Goal: Task Accomplishment & Management: Complete application form

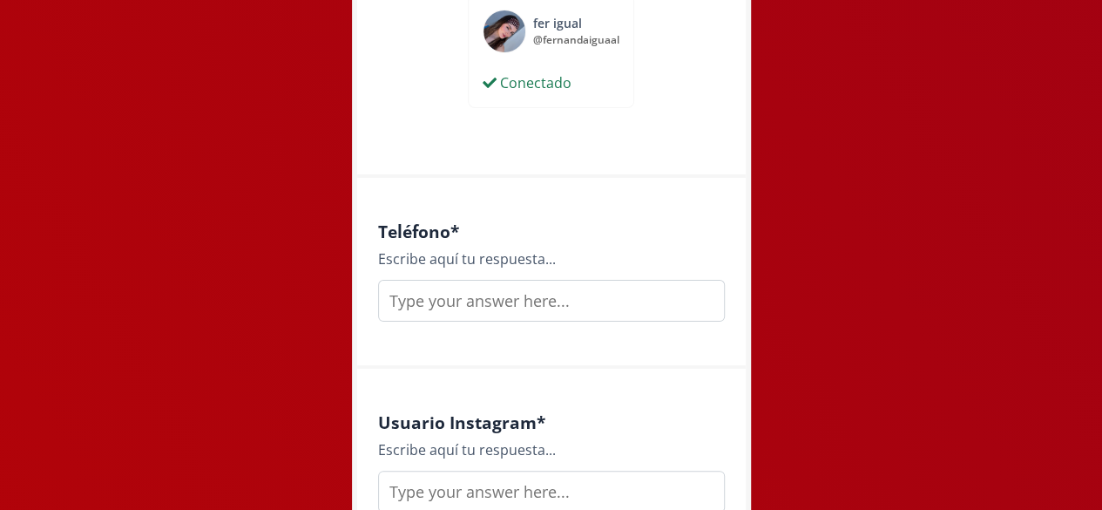
scroll to position [939, 0]
click at [601, 308] on input "text" at bounding box center [551, 300] width 347 height 42
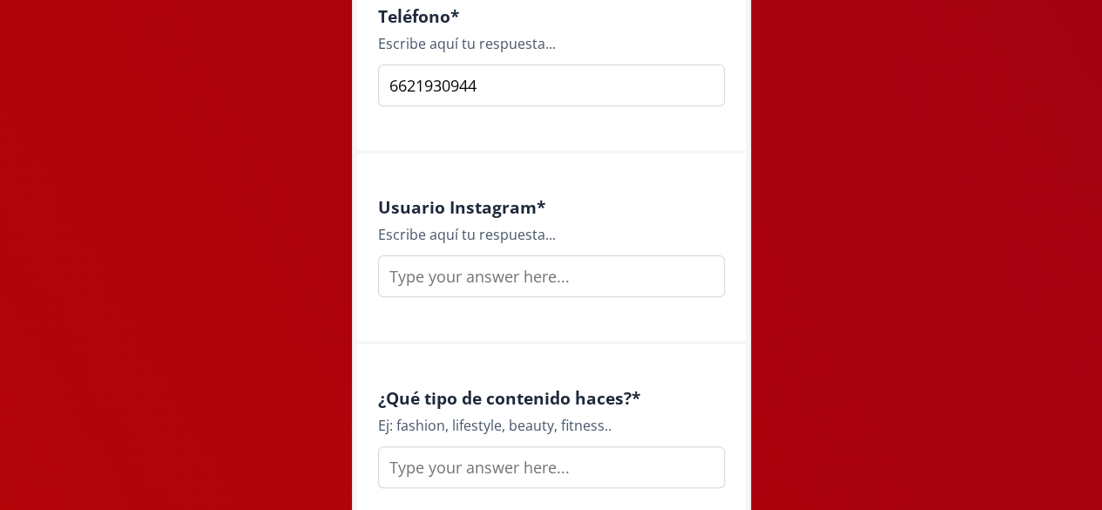
scroll to position [1168, 0]
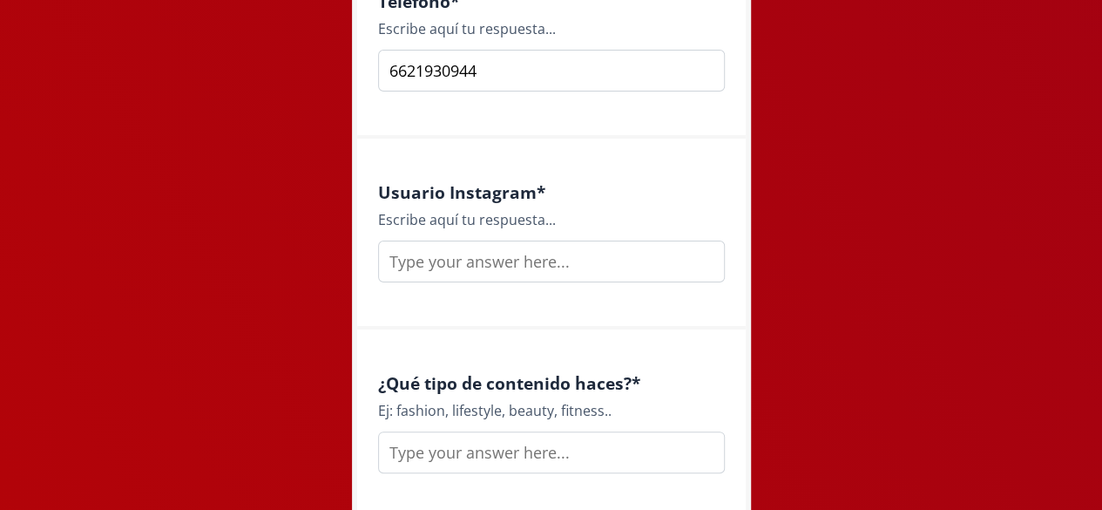
type input "6621930944"
click at [555, 259] on input "text" at bounding box center [551, 262] width 347 height 42
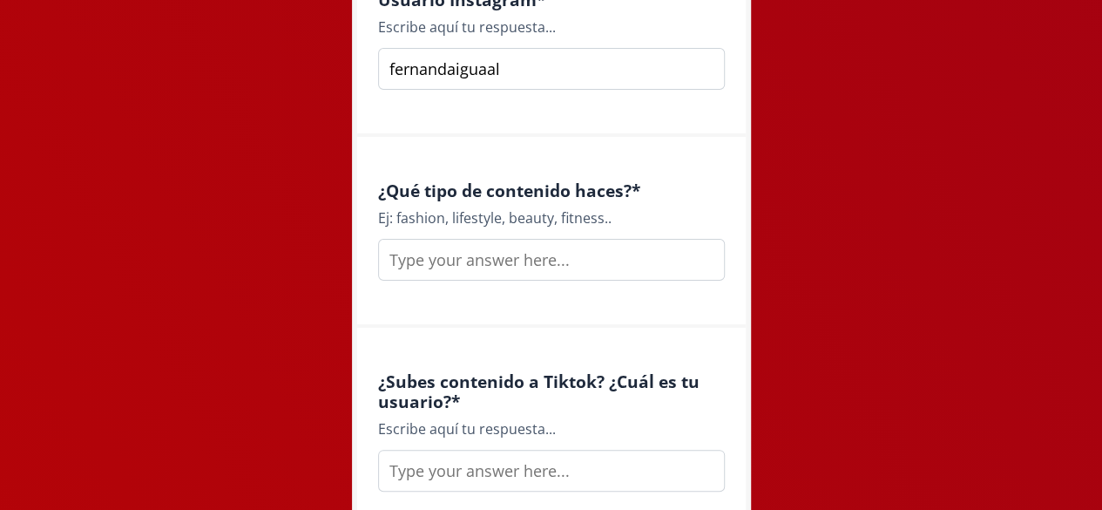
scroll to position [1361, 0]
type input "fernandaiguaal"
click at [518, 259] on input "text" at bounding box center [551, 259] width 347 height 42
type input "F"
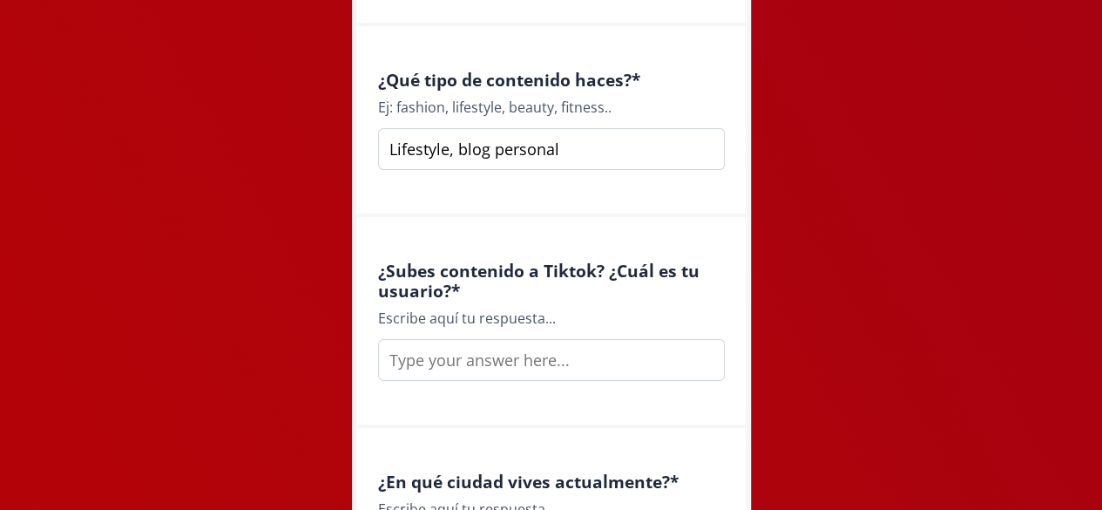
type input "Lifestyle, blog personal"
click at [458, 364] on input "text" at bounding box center [551, 360] width 347 height 42
click at [458, 364] on input "f" at bounding box center [551, 360] width 347 height 42
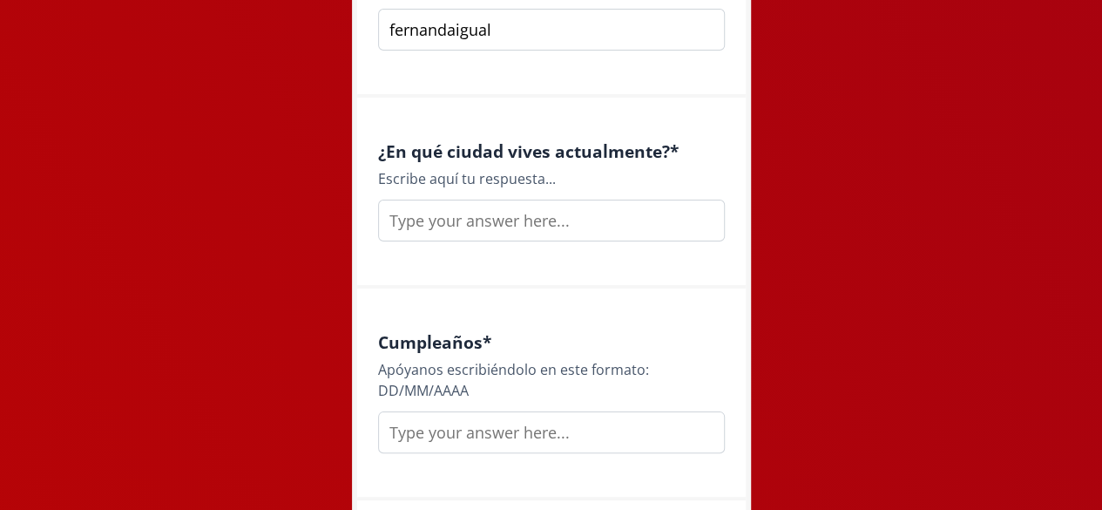
scroll to position [1821, 0]
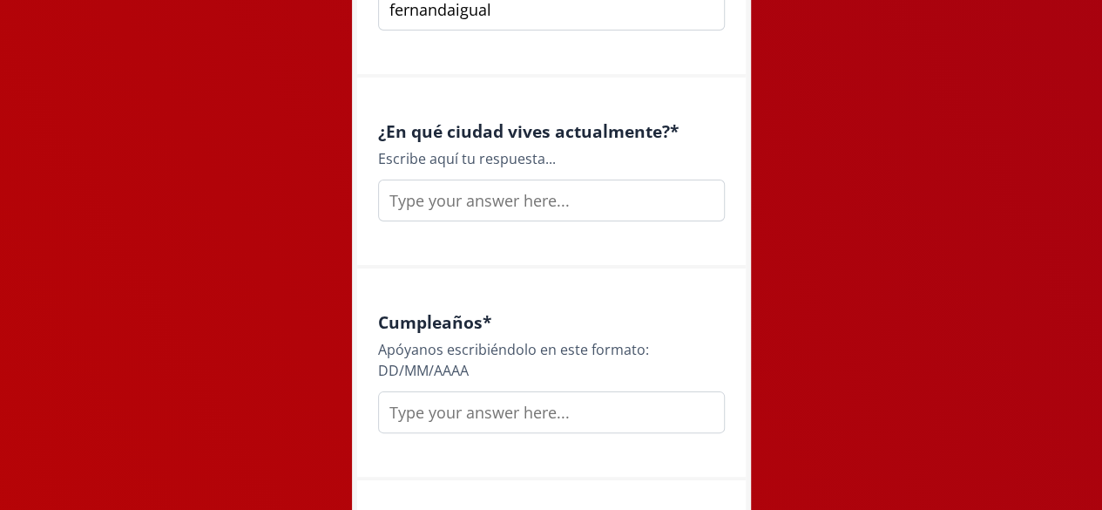
type input "fernandaigual"
click at [474, 195] on input "text" at bounding box center [551, 201] width 347 height 42
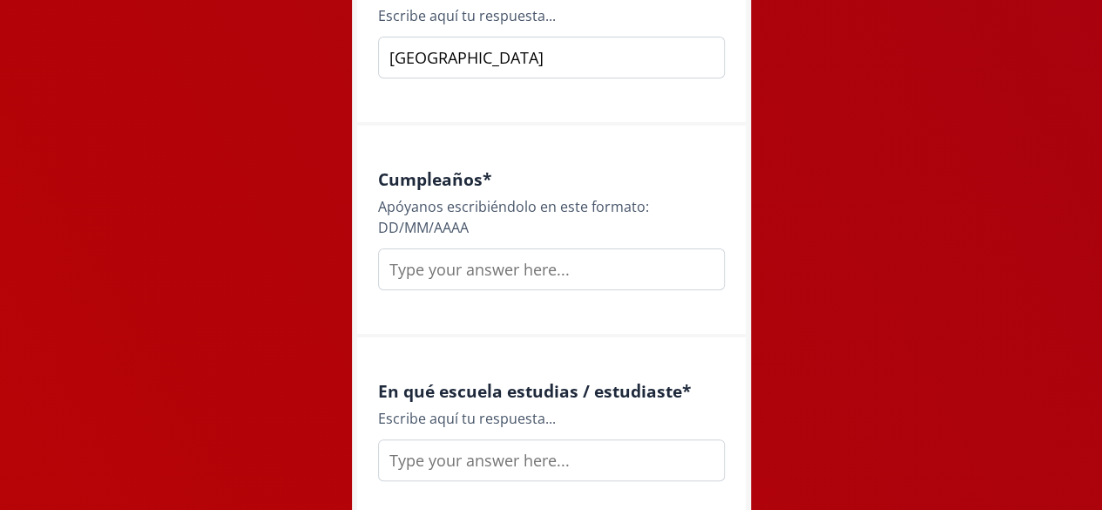
scroll to position [1967, 0]
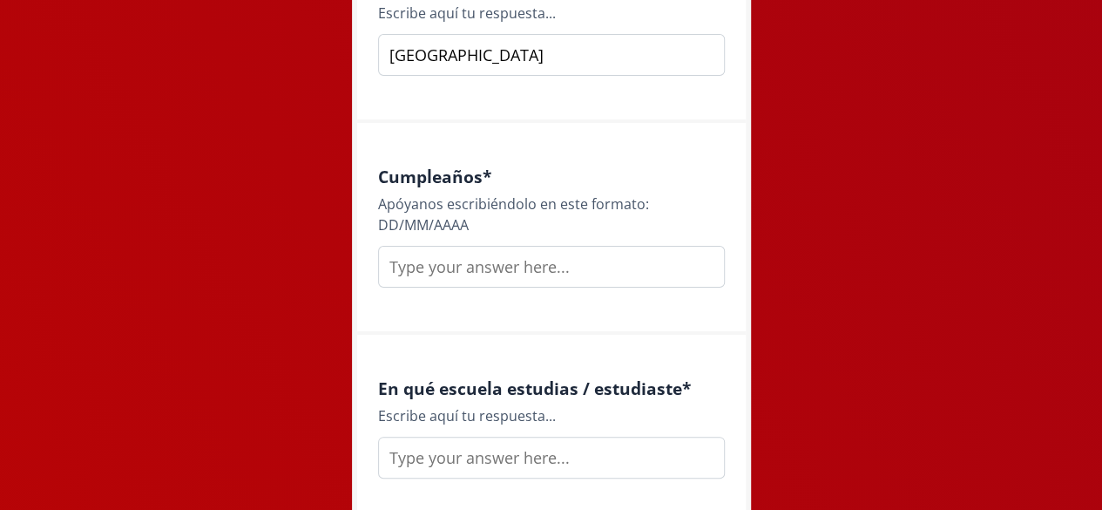
type input "[GEOGRAPHIC_DATA]"
click at [426, 275] on input "text" at bounding box center [551, 267] width 347 height 42
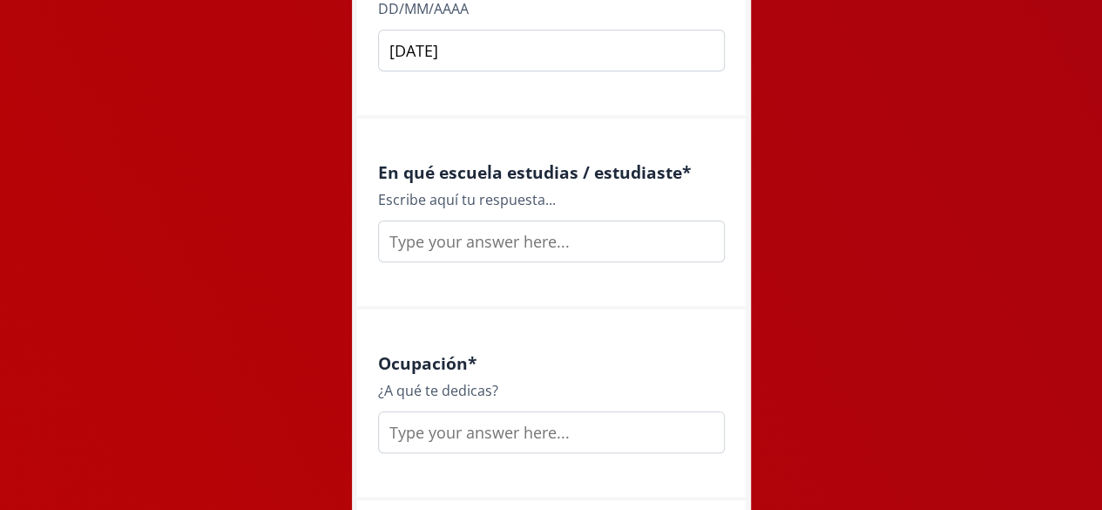
scroll to position [2207, 0]
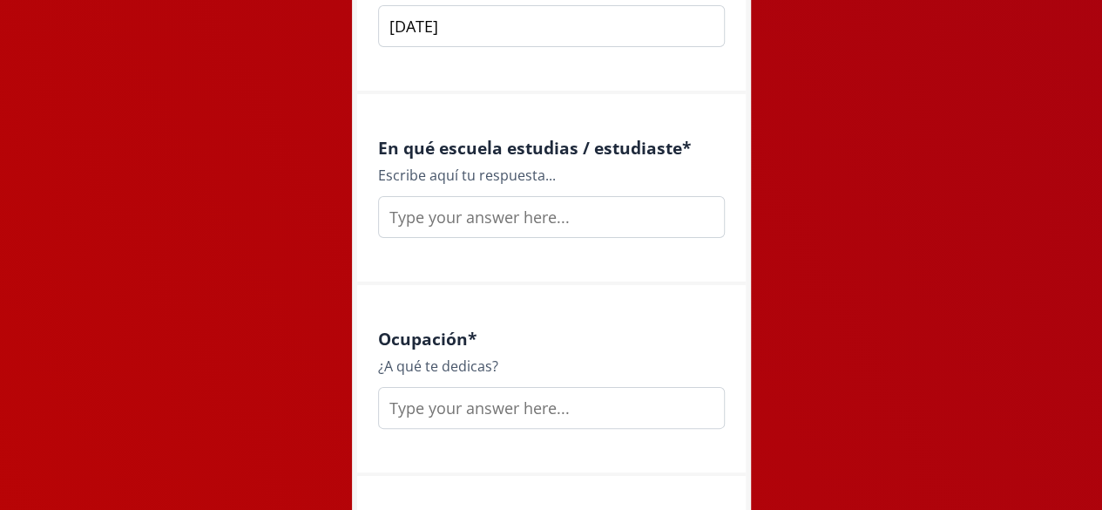
type input "[DATE]"
click at [498, 216] on input "text" at bounding box center [551, 217] width 347 height 42
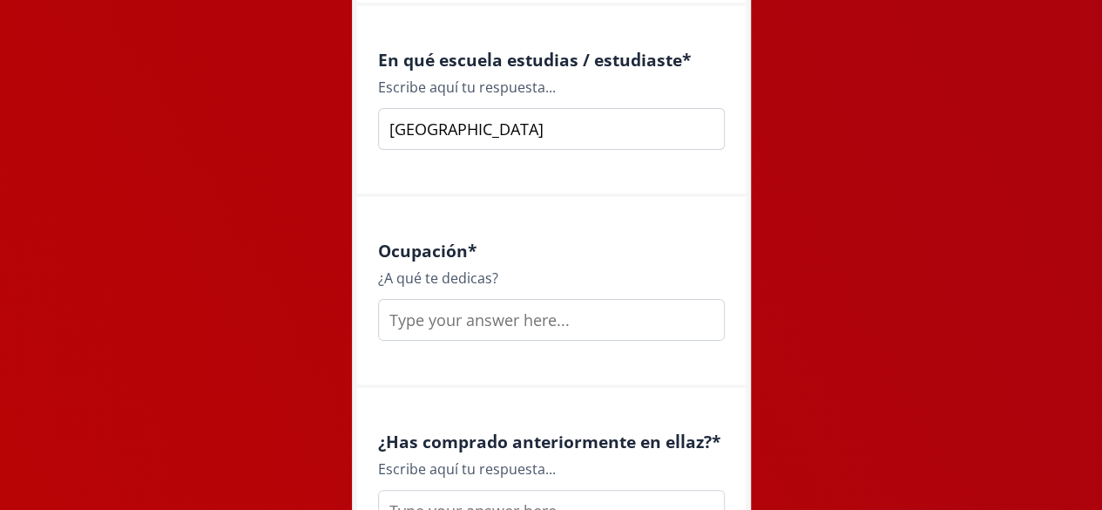
type input "[GEOGRAPHIC_DATA]"
click at [485, 326] on input "text" at bounding box center [551, 320] width 347 height 42
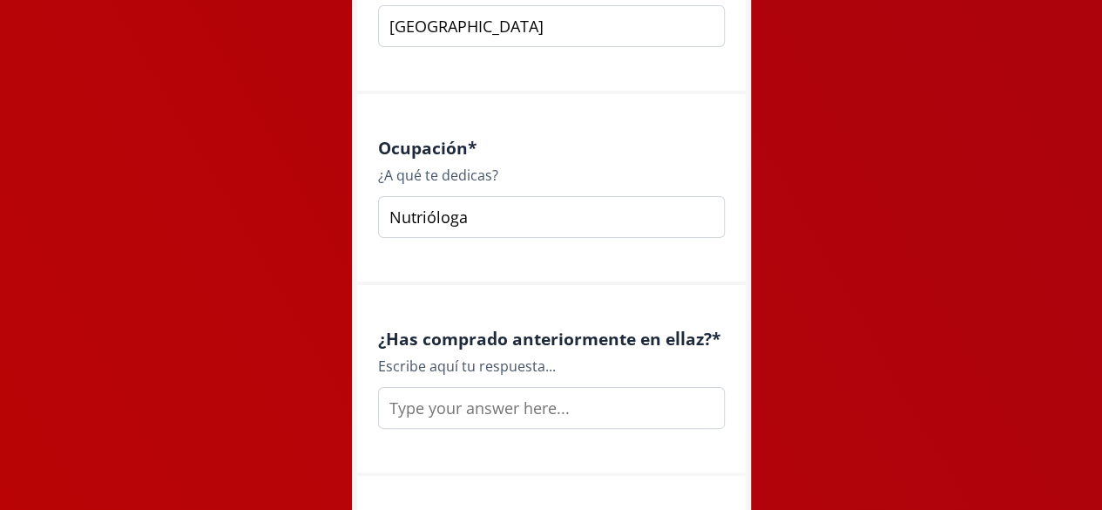
scroll to position [2487, 0]
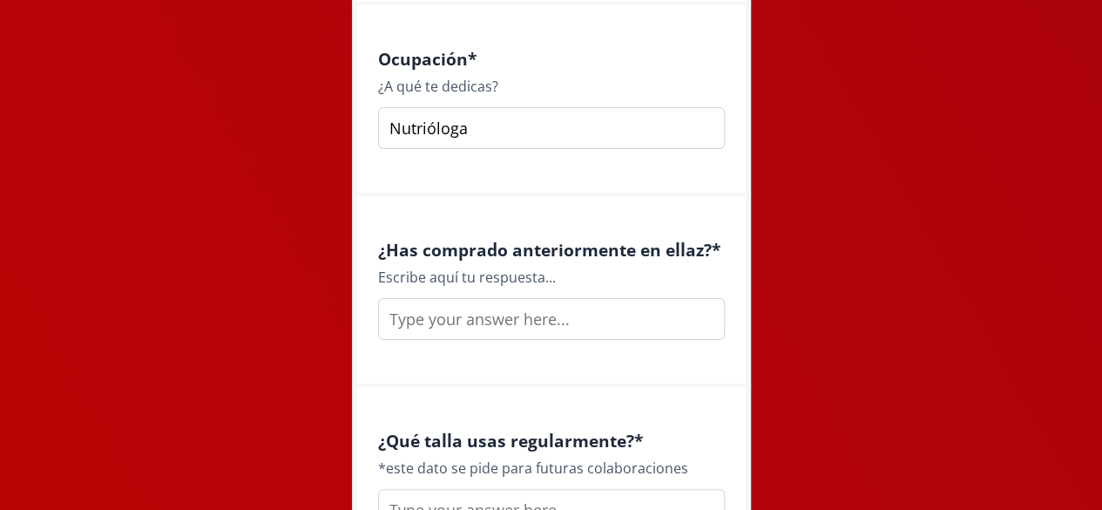
type input "Nutrióloga"
click at [467, 325] on input "text" at bounding box center [551, 319] width 347 height 42
type input "s"
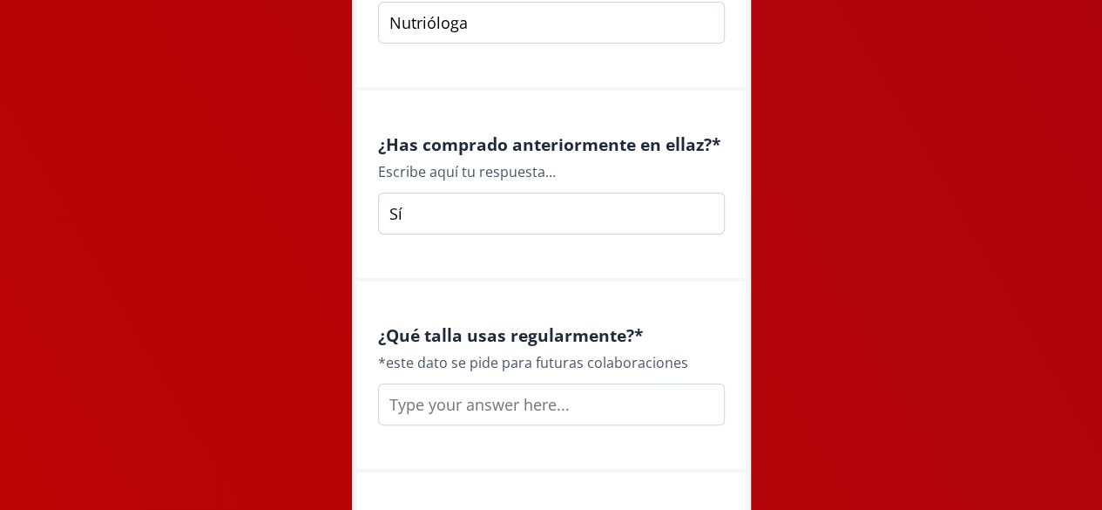
scroll to position [2641, 0]
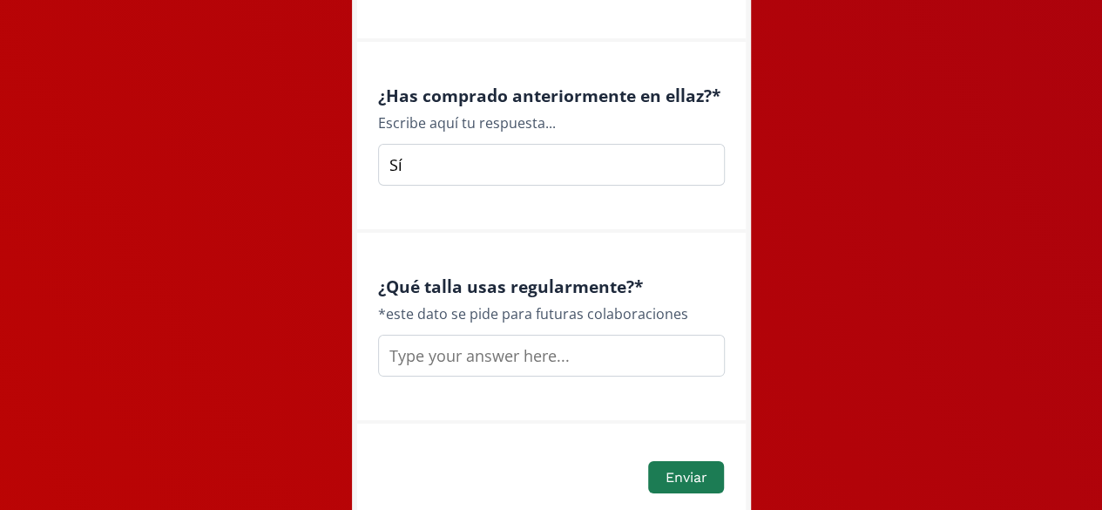
type input "Sí"
click at [463, 359] on input "text" at bounding box center [551, 356] width 347 height 42
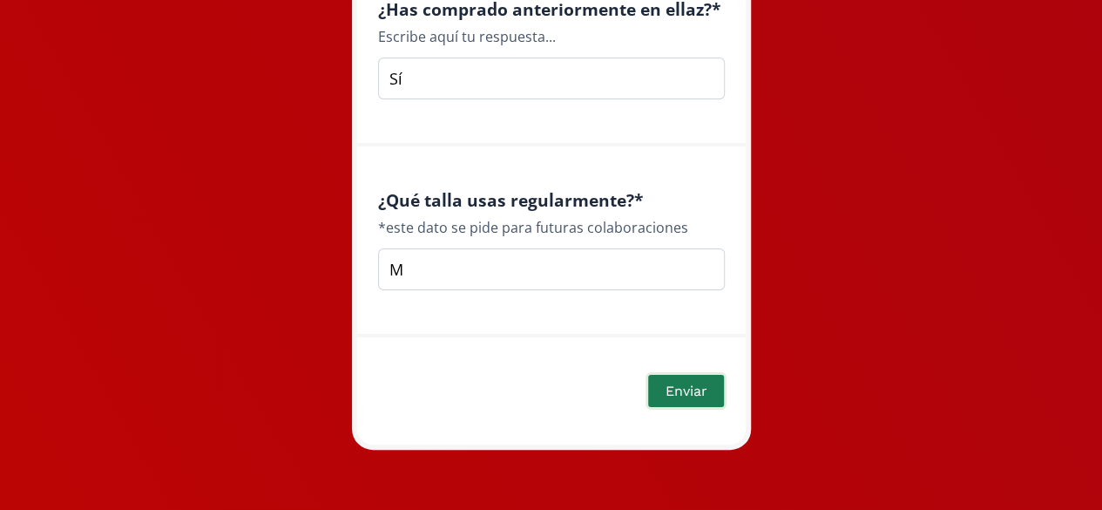
scroll to position [2727, 0]
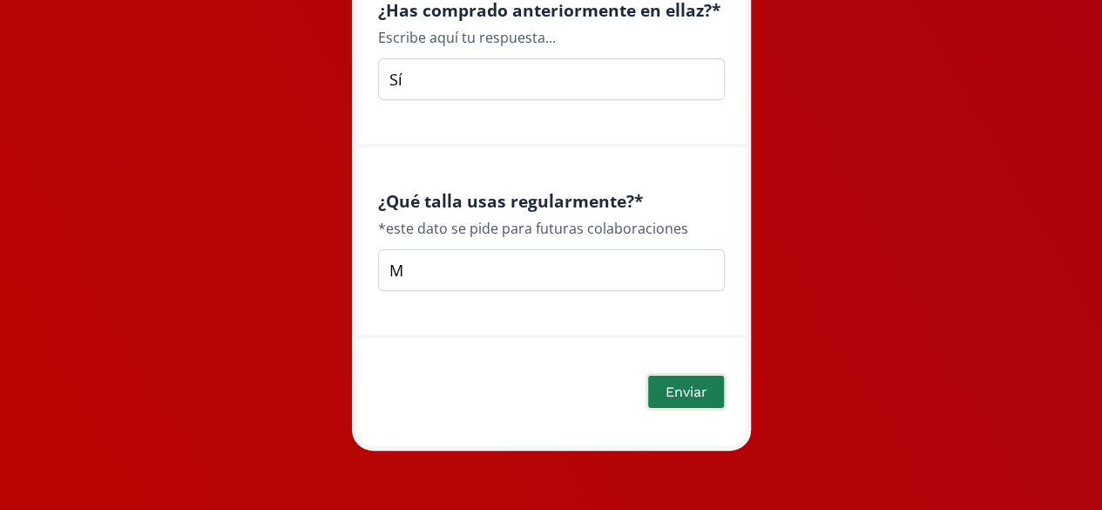
type input "M"
click at [702, 389] on button "Enviar" at bounding box center [686, 391] width 80 height 37
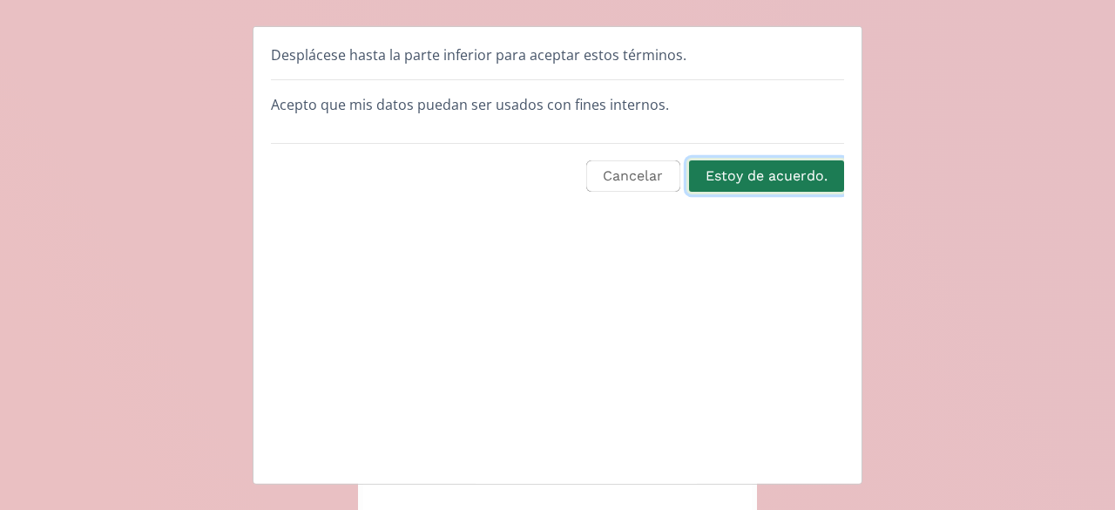
click at [797, 184] on button "Estoy de acuerdo." at bounding box center [767, 175] width 160 height 37
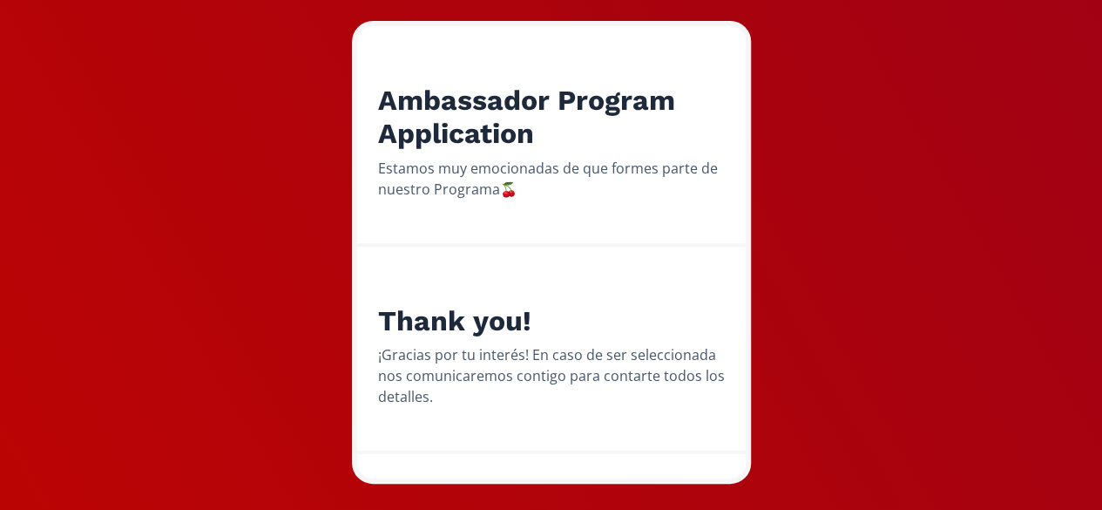
scroll to position [269, 0]
